Goal: Information Seeking & Learning: Learn about a topic

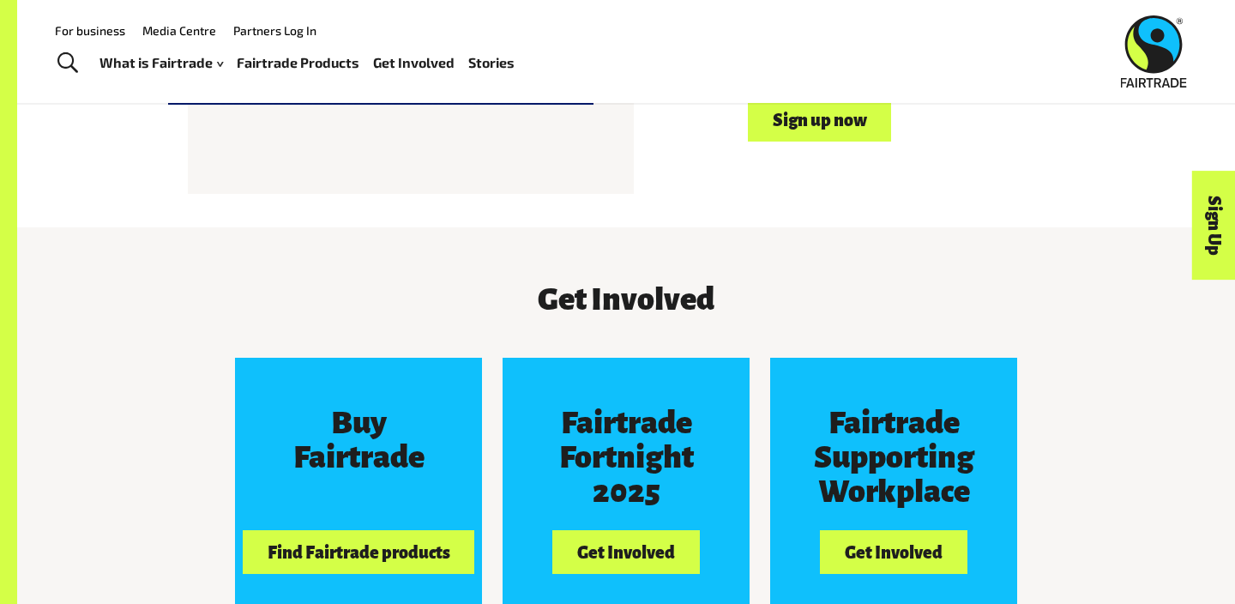
scroll to position [1407, 0]
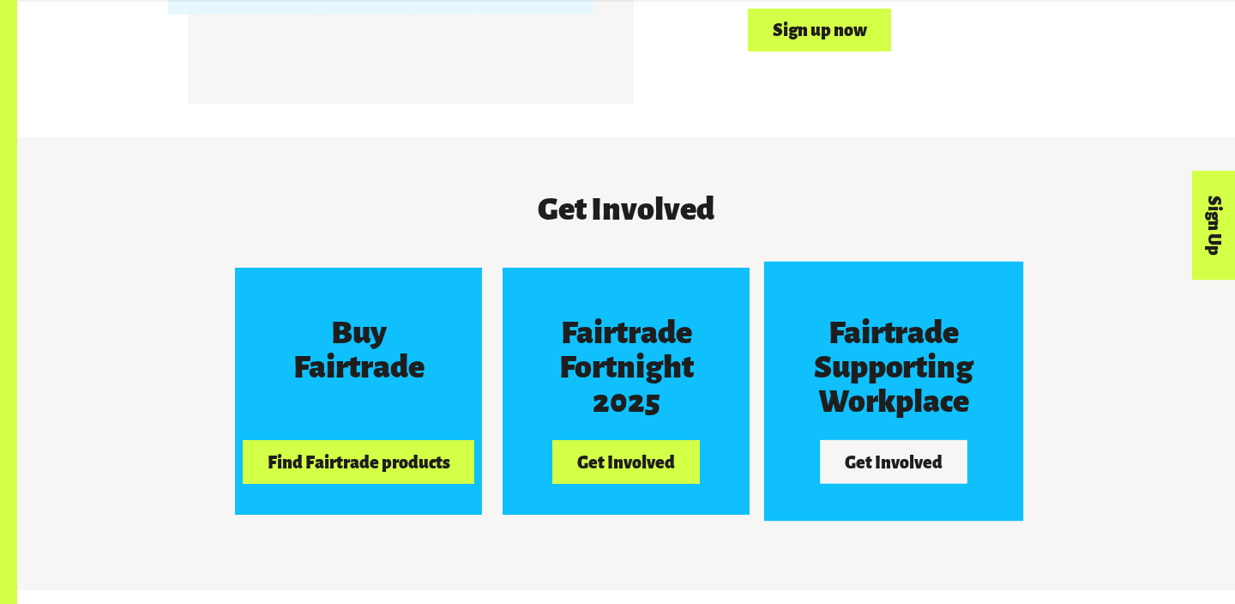
click at [921, 351] on h3 "Fairtrade Supporting Workplace" at bounding box center [893, 367] width 184 height 103
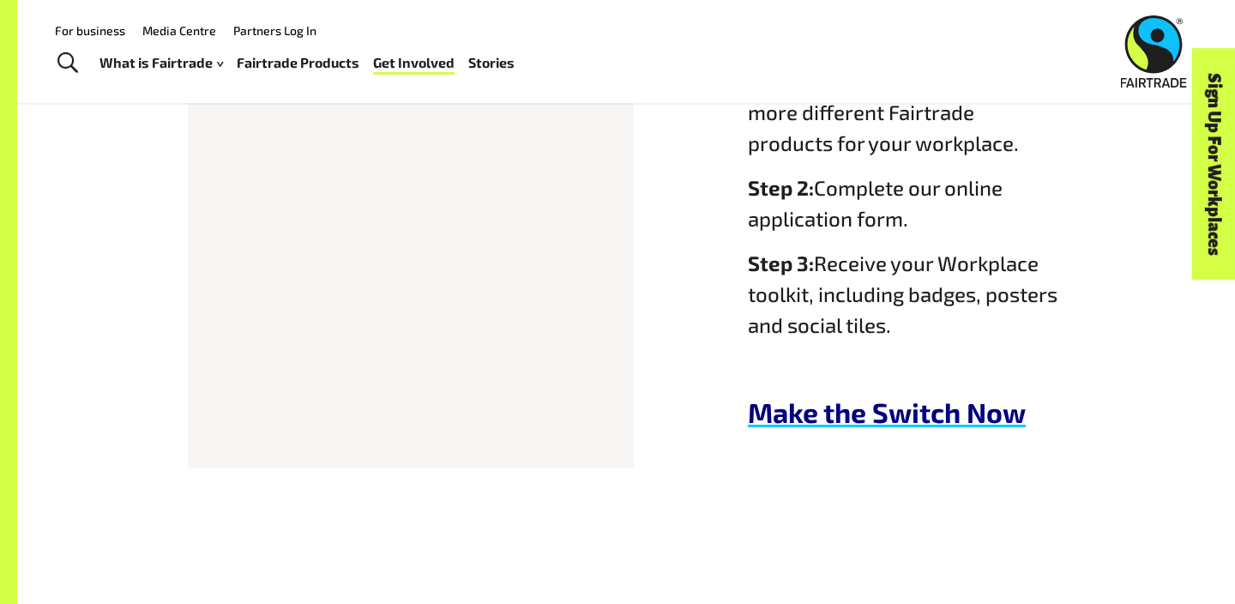
scroll to position [1020, 0]
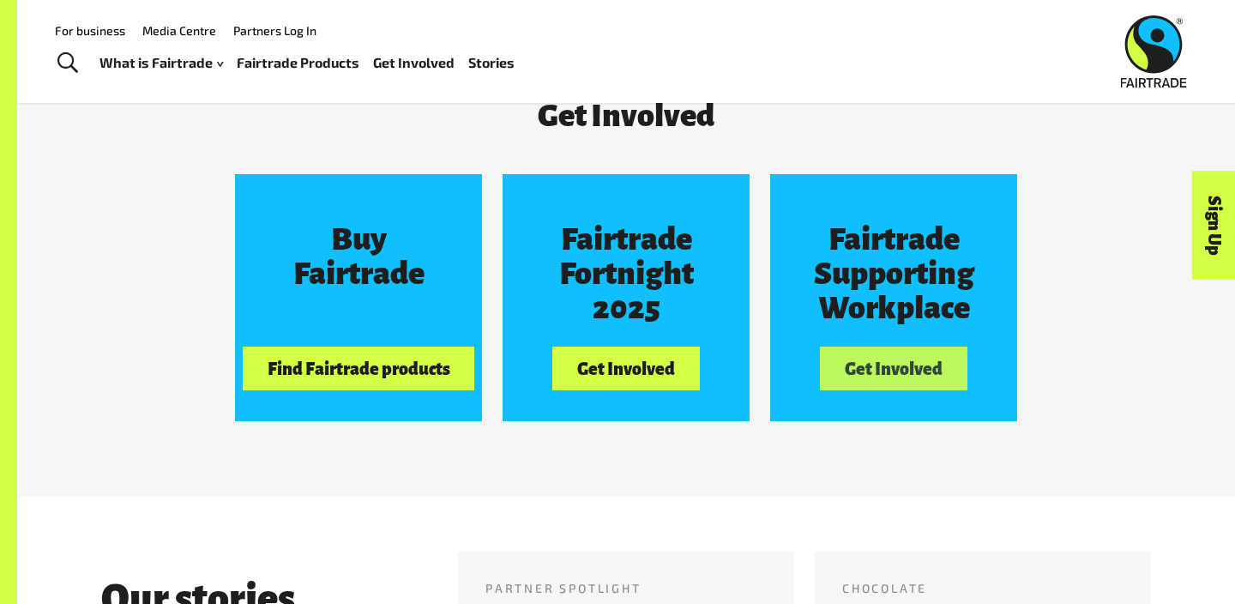
scroll to position [1407, 0]
